Goal: Task Accomplishment & Management: Manage account settings

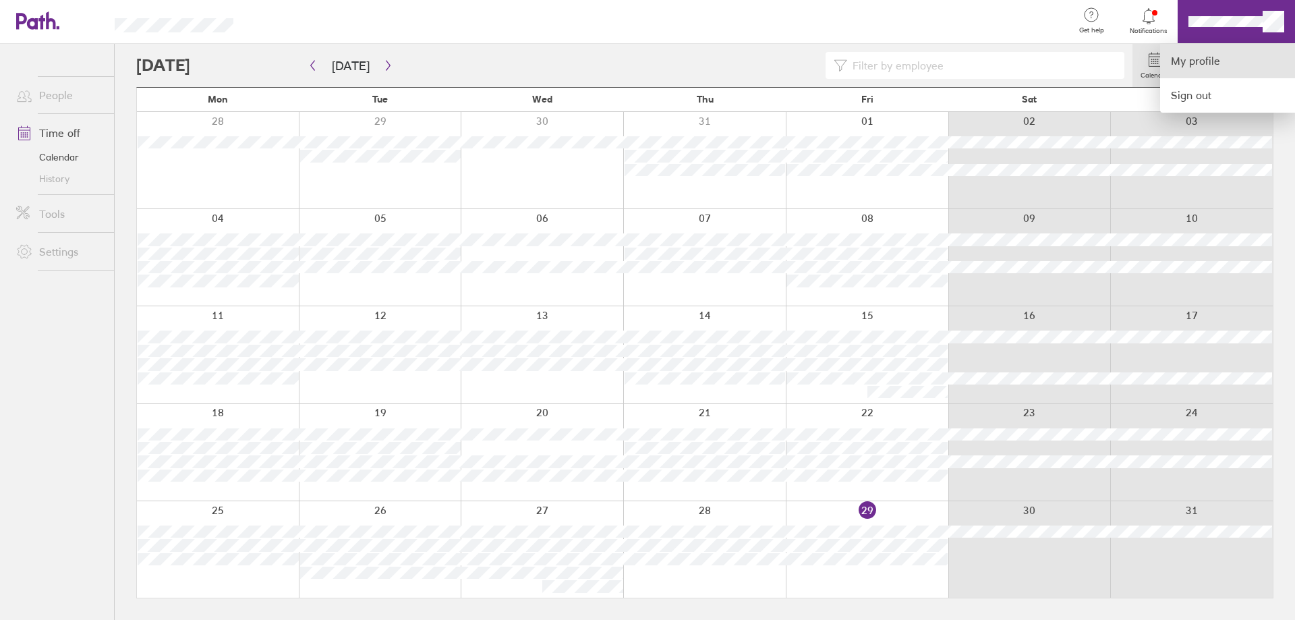
click at [1187, 60] on link "My profile" at bounding box center [1227, 61] width 135 height 34
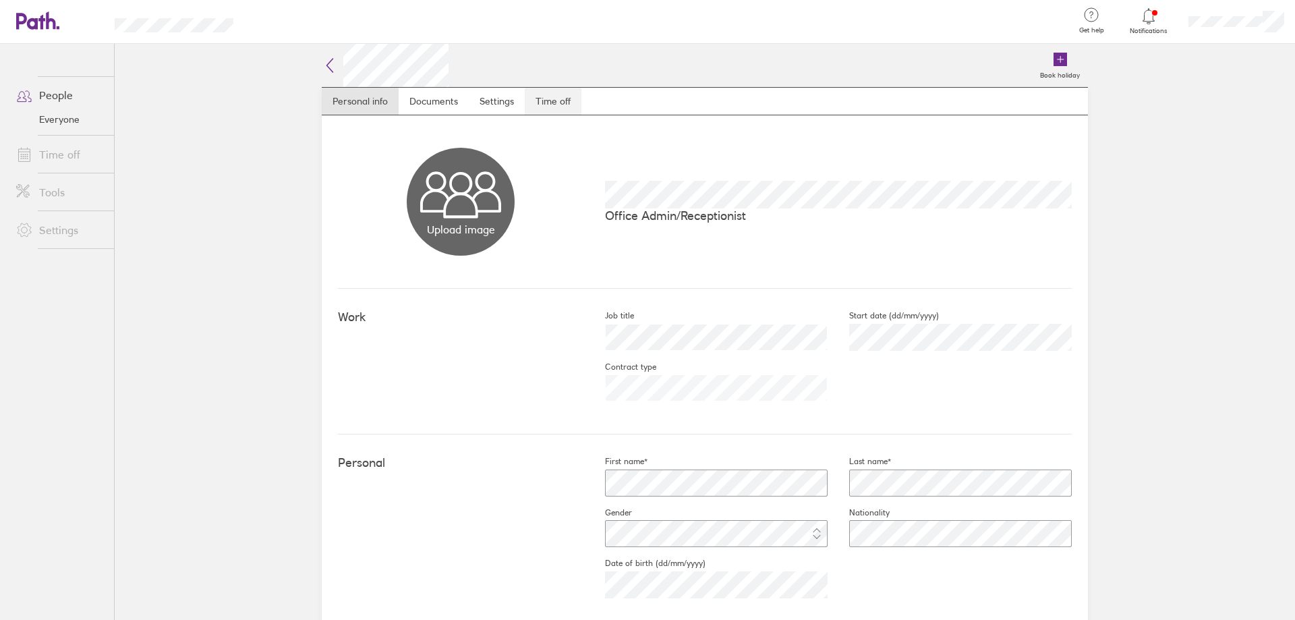
click at [560, 98] on link "Time off" at bounding box center [553, 101] width 57 height 27
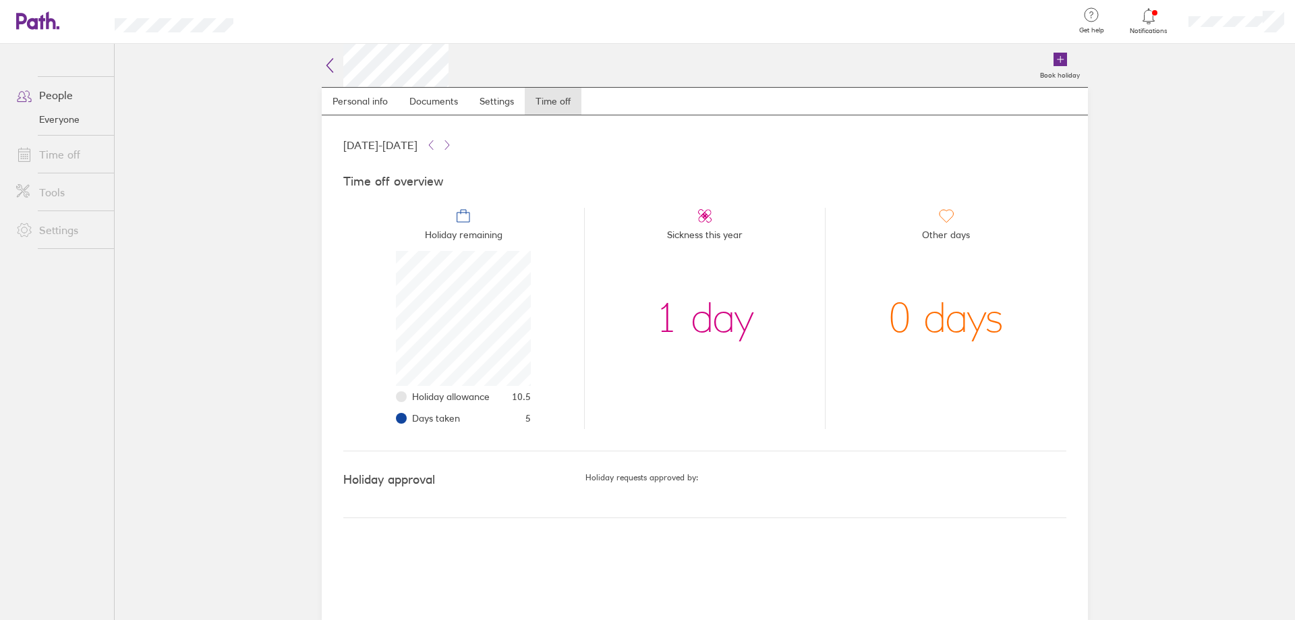
scroll to position [135, 135]
click at [62, 155] on link "Time off" at bounding box center [59, 154] width 109 height 27
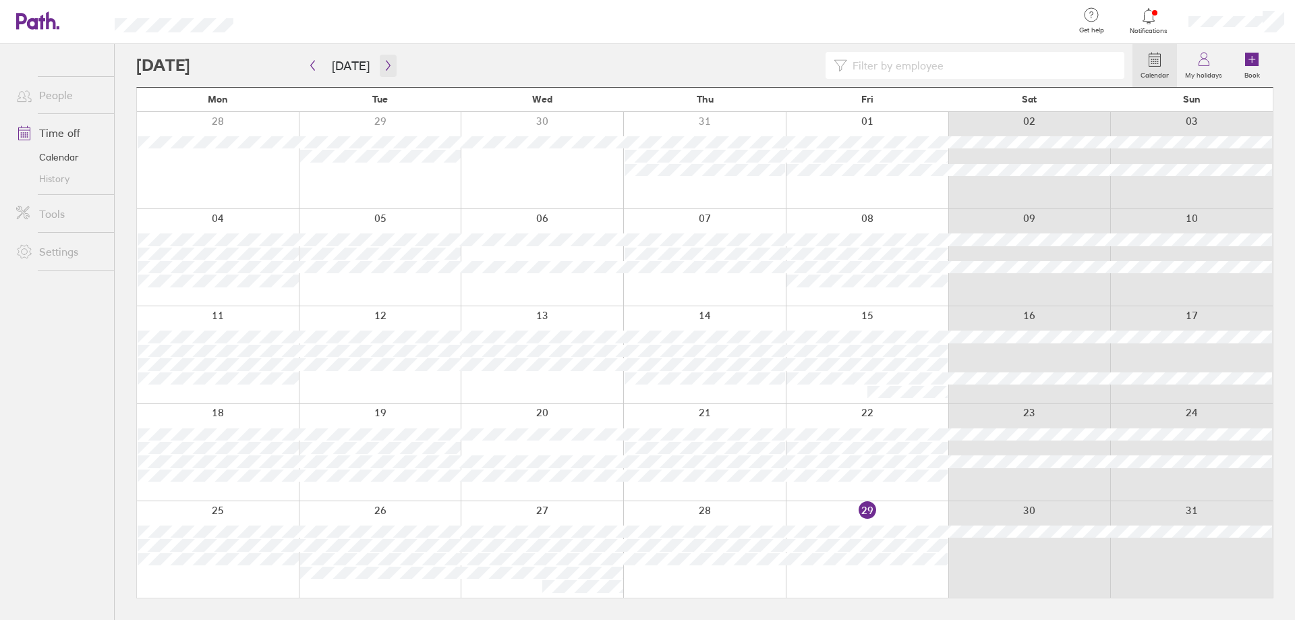
click at [384, 65] on icon "button" at bounding box center [388, 65] width 10 height 11
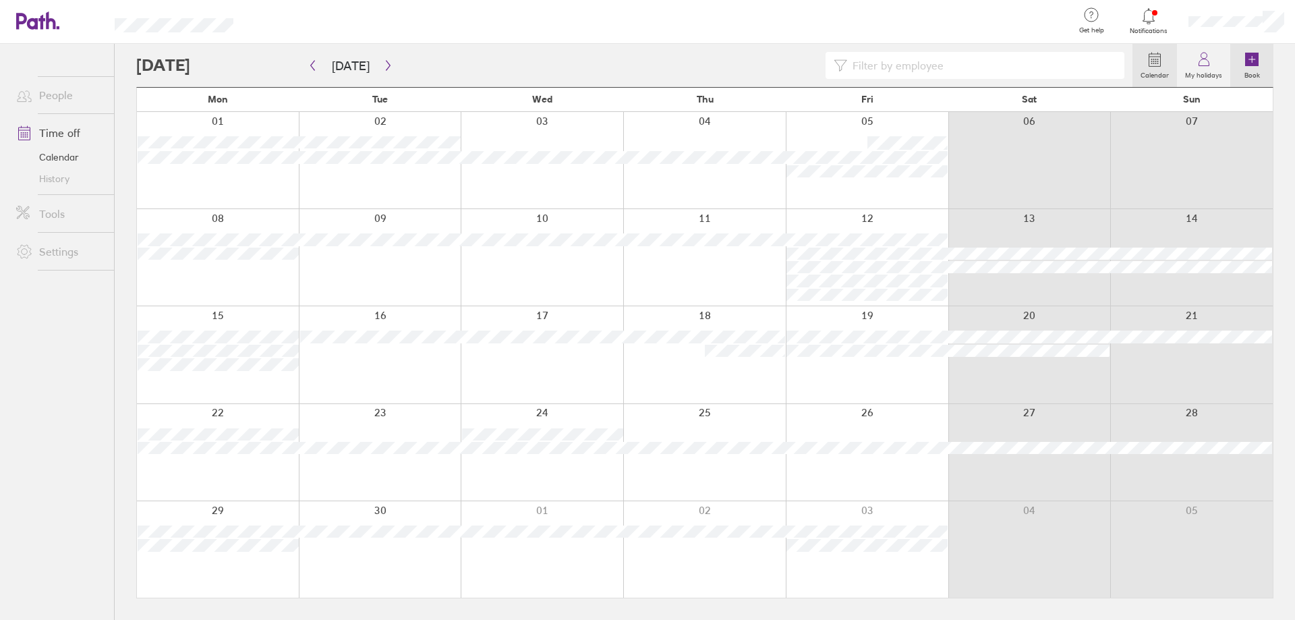
click at [1253, 63] on icon at bounding box center [1251, 59] width 13 height 13
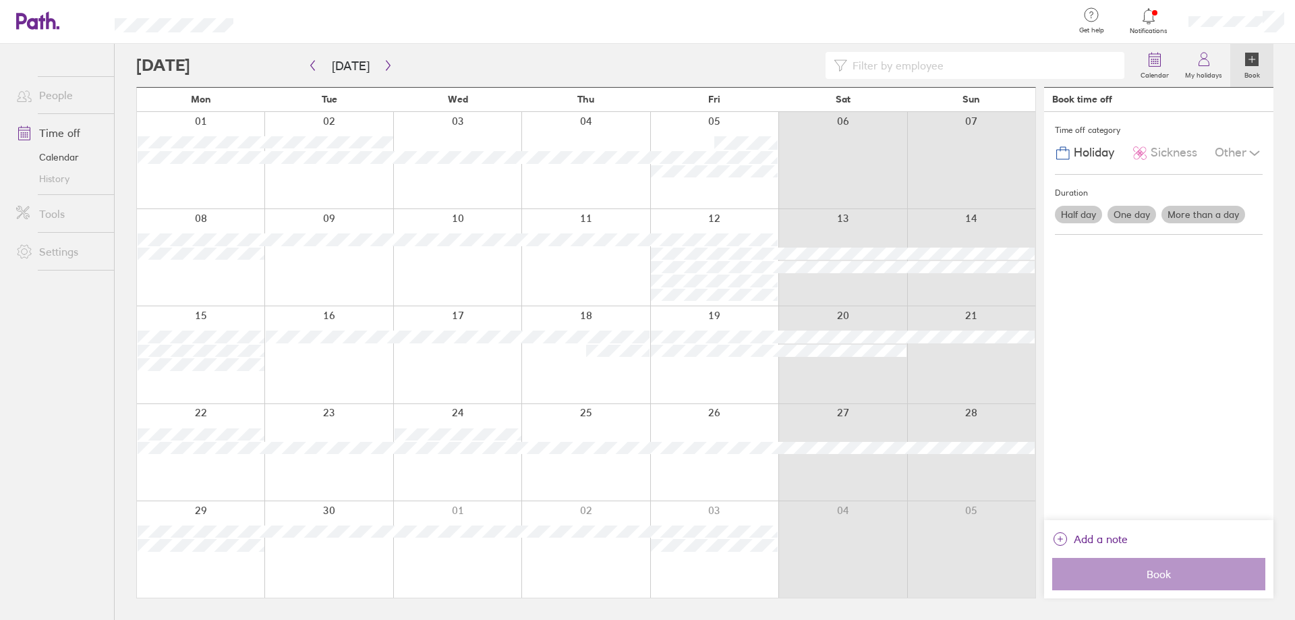
click at [1082, 208] on label "Half day" at bounding box center [1078, 215] width 47 height 18
click at [0, 0] on input "Half day" at bounding box center [0, 0] width 0 height 0
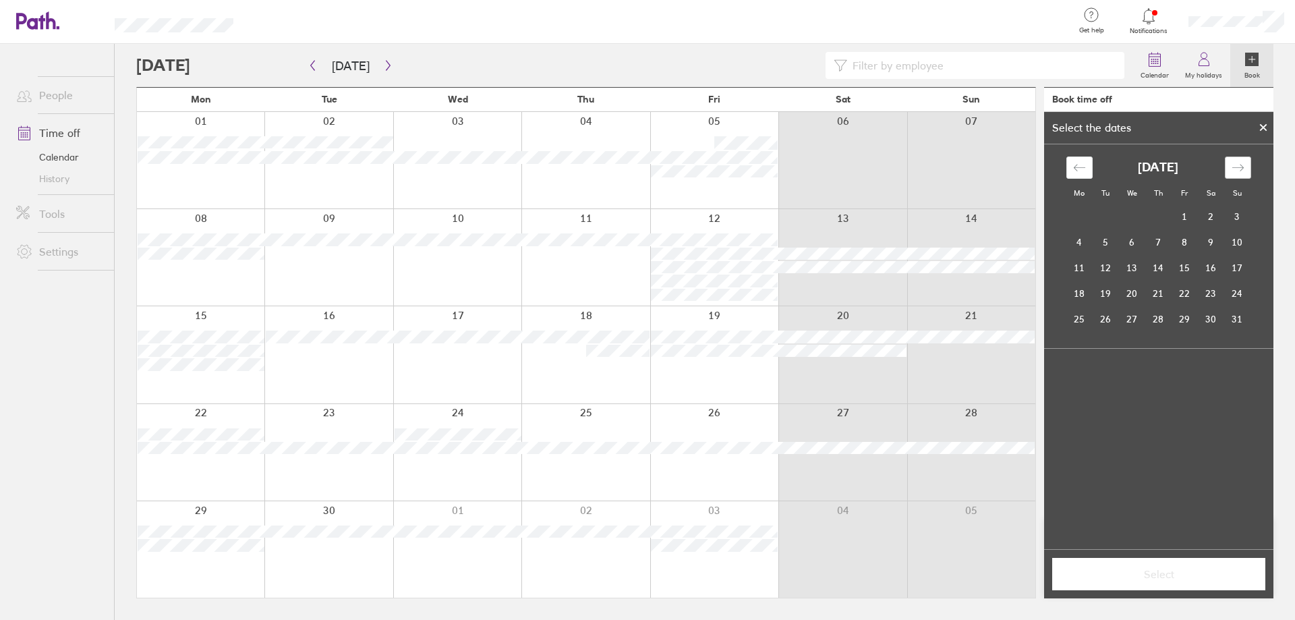
click at [1243, 166] on icon "Move forward to switch to the next month." at bounding box center [1237, 167] width 13 height 13
click at [1187, 216] on td "5" at bounding box center [1184, 217] width 26 height 26
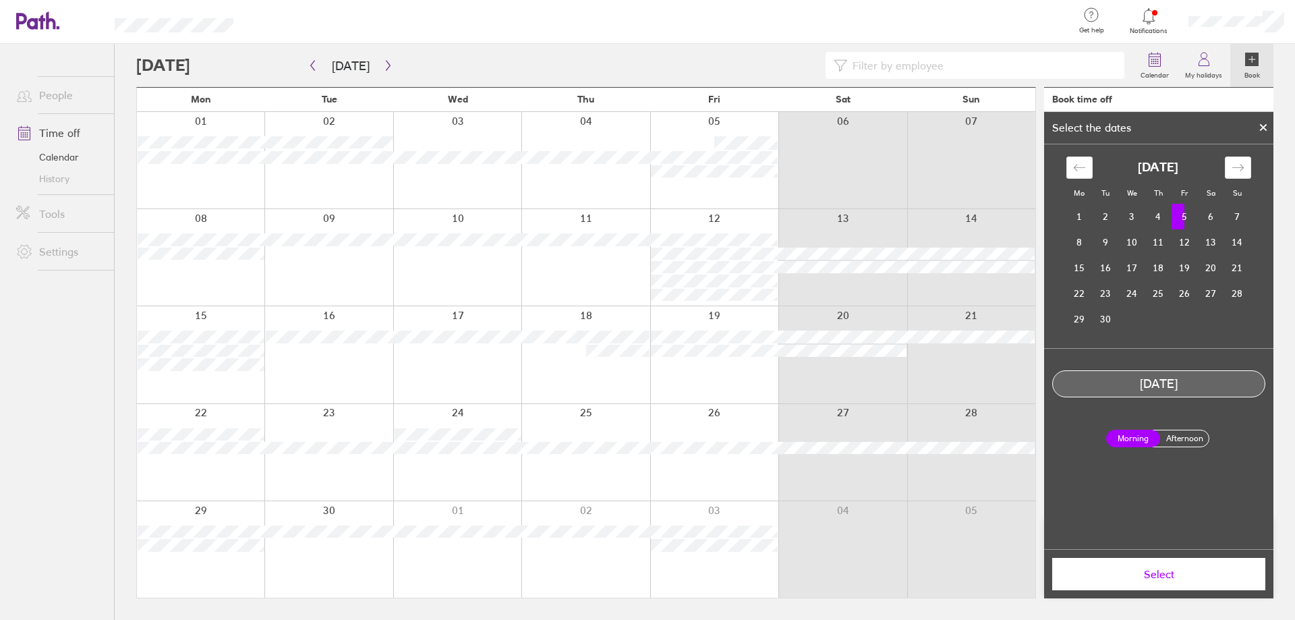
click at [1187, 436] on label "Afternoon" at bounding box center [1184, 438] width 54 height 16
click at [0, 0] on input "Afternoon" at bounding box center [0, 0] width 0 height 0
click at [1183, 575] on span "Select" at bounding box center [1158, 574] width 194 height 12
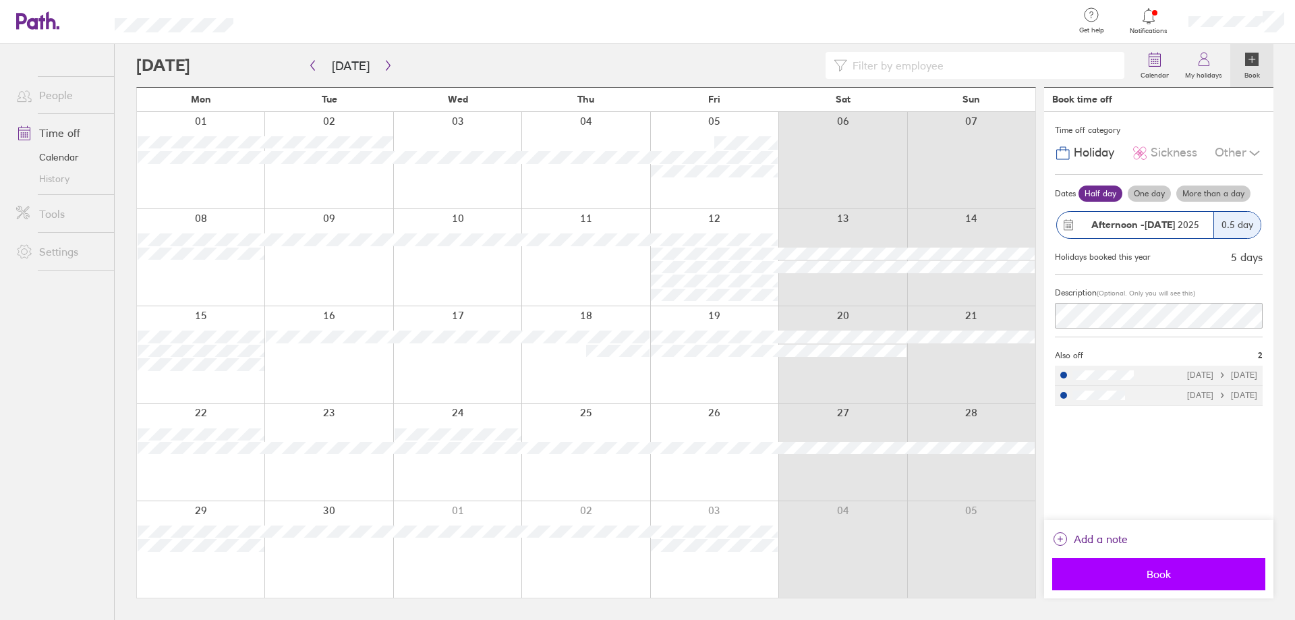
click at [1183, 561] on button "Book" at bounding box center [1158, 574] width 213 height 32
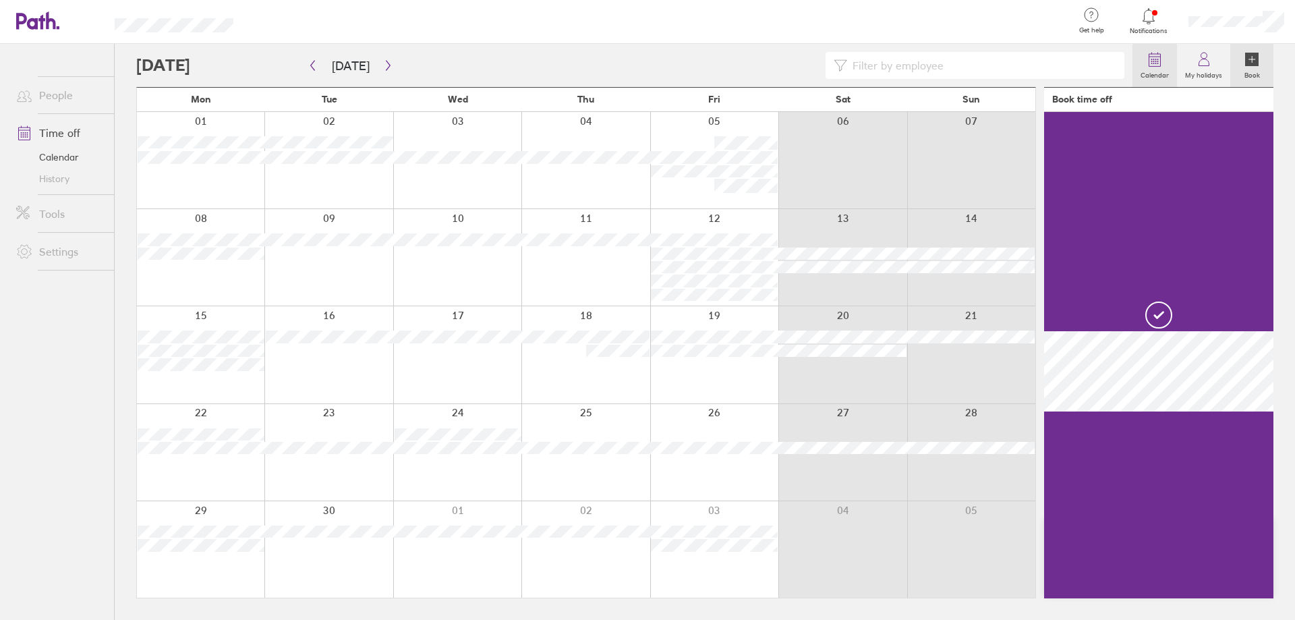
click at [1158, 65] on icon at bounding box center [1154, 59] width 16 height 16
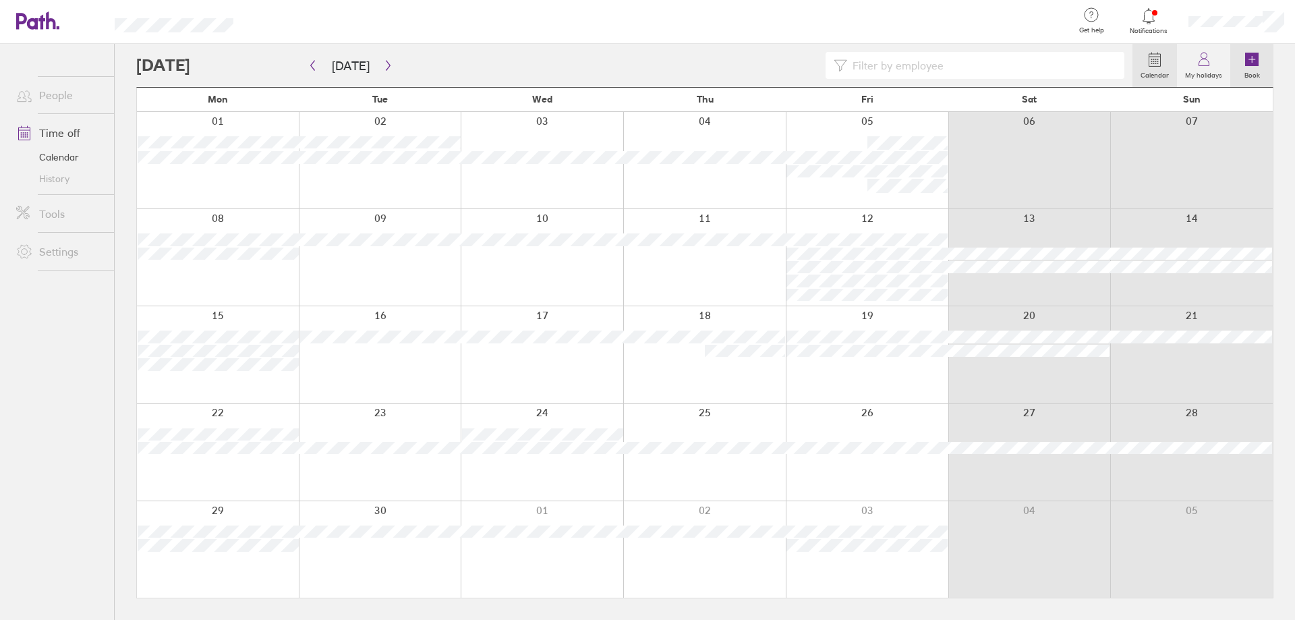
click at [1249, 54] on icon at bounding box center [1251, 59] width 13 height 13
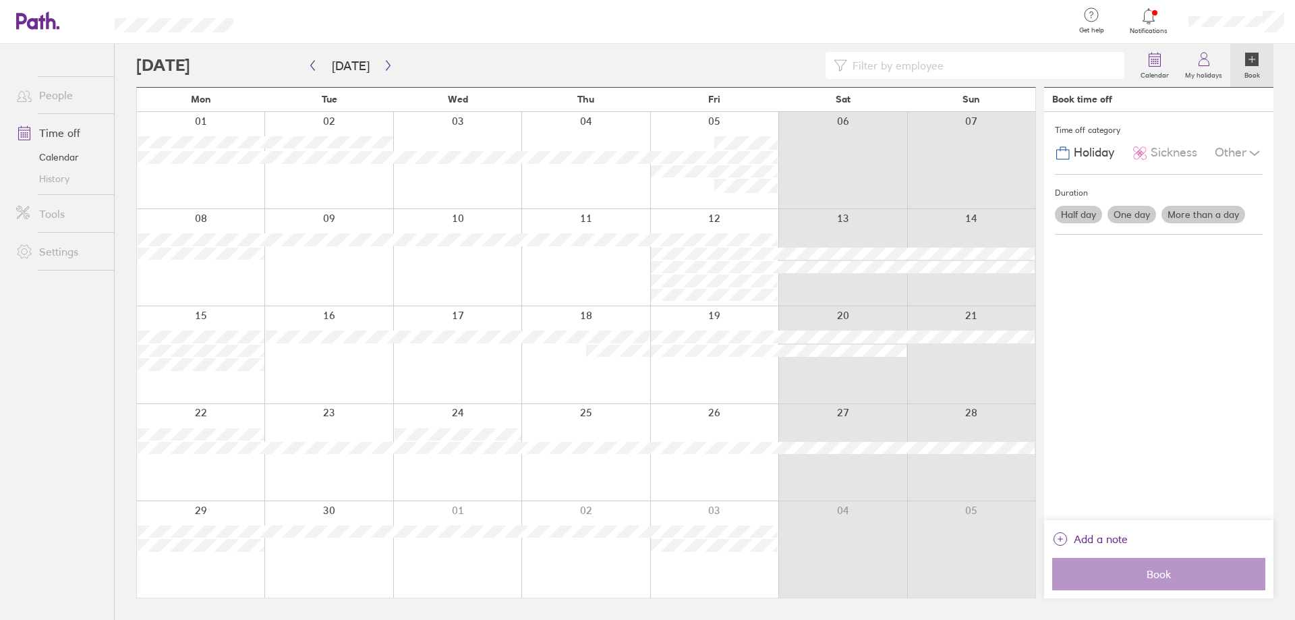
click at [1125, 207] on label "One day" at bounding box center [1131, 215] width 49 height 18
click at [0, 0] on input "One day" at bounding box center [0, 0] width 0 height 0
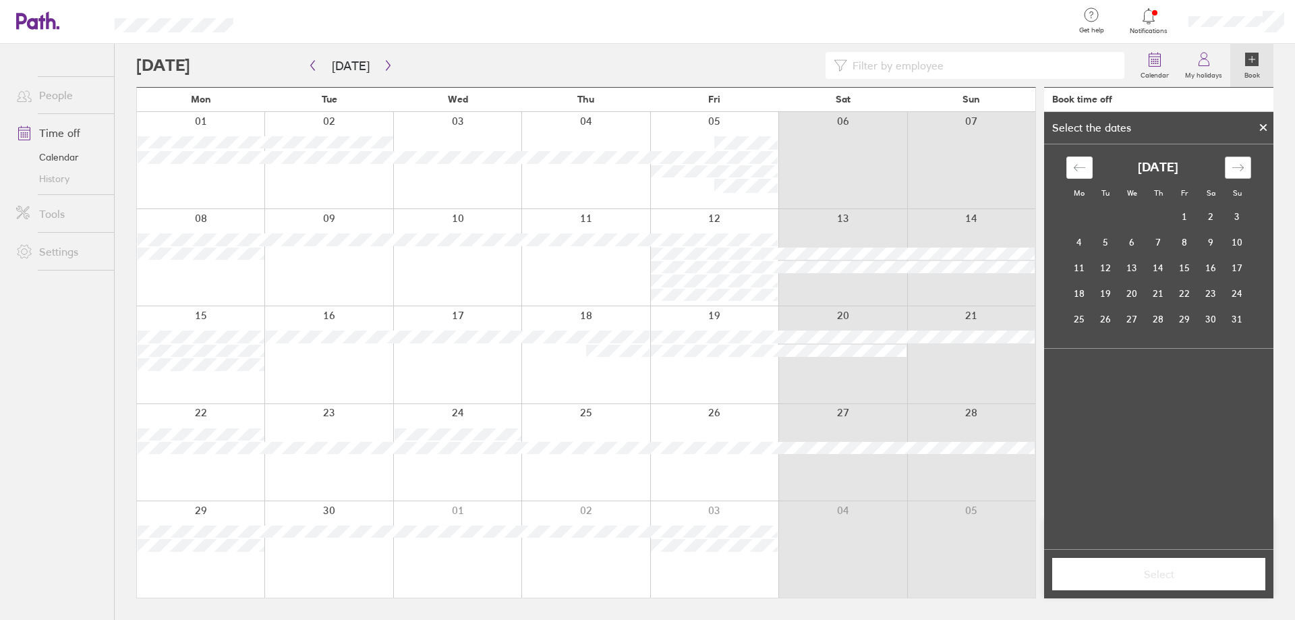
click at [1247, 162] on div "Move forward to switch to the next month." at bounding box center [1238, 167] width 26 height 22
click at [1185, 221] on td "3" at bounding box center [1184, 217] width 26 height 26
click at [1198, 573] on span "Select" at bounding box center [1158, 574] width 194 height 12
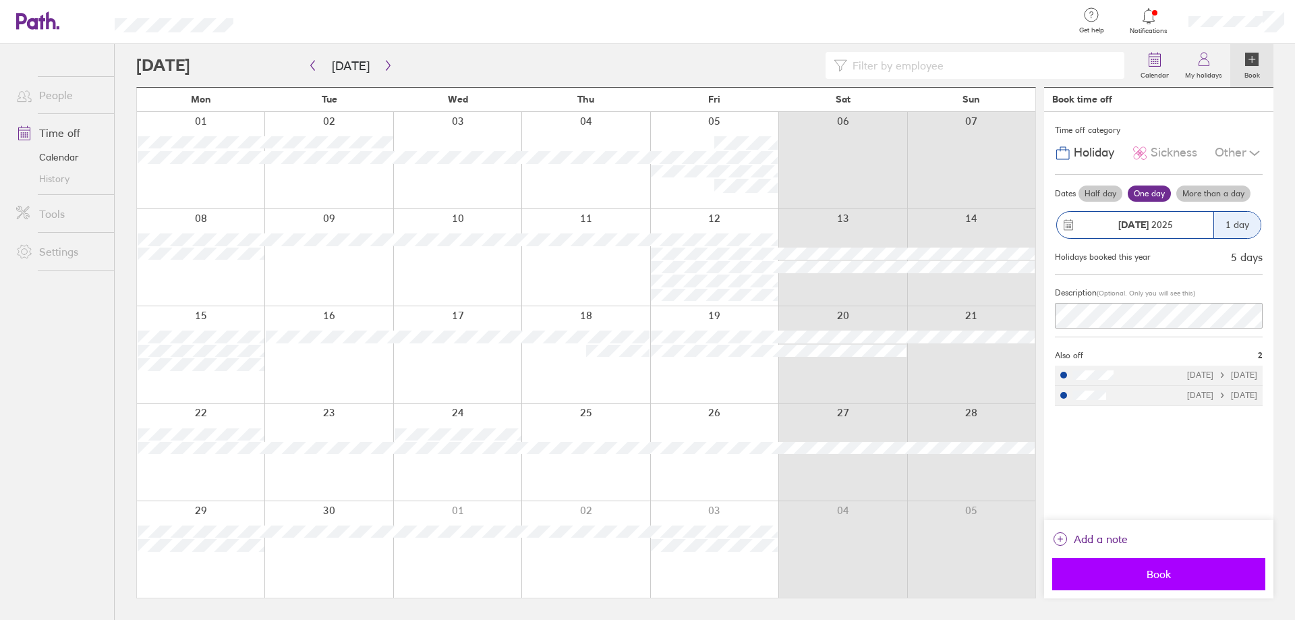
click at [1196, 570] on span "Book" at bounding box center [1158, 574] width 194 height 12
